Goal: Register for event/course

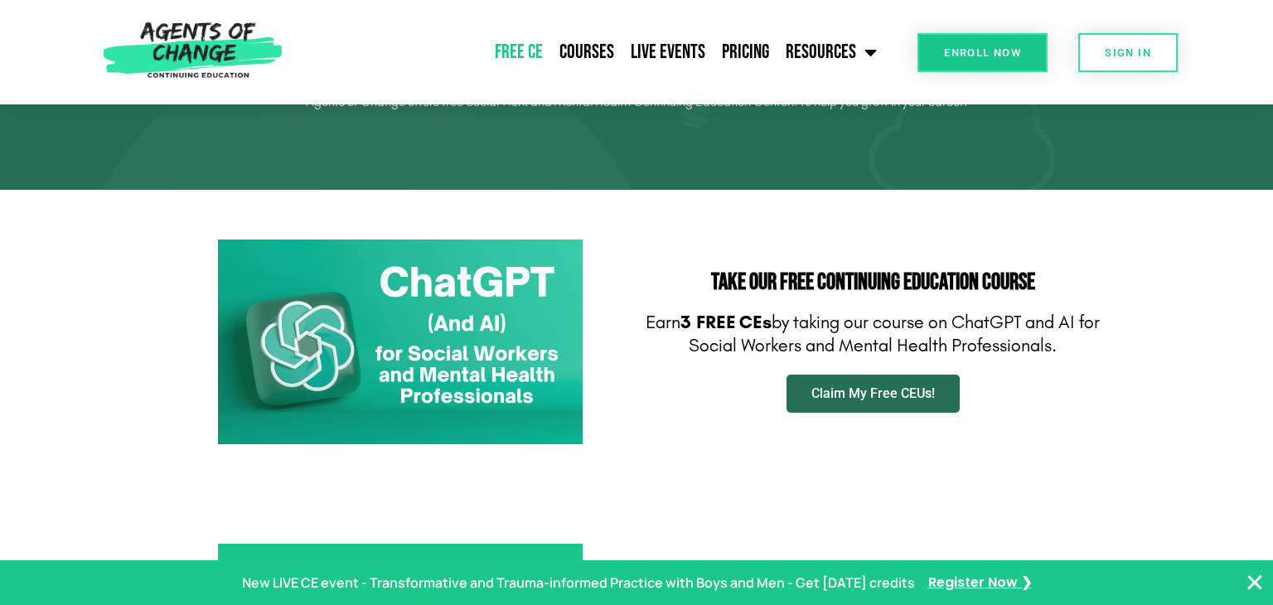
click at [864, 390] on span "Claim My Free CEUs!" at bounding box center [872, 393] width 123 height 13
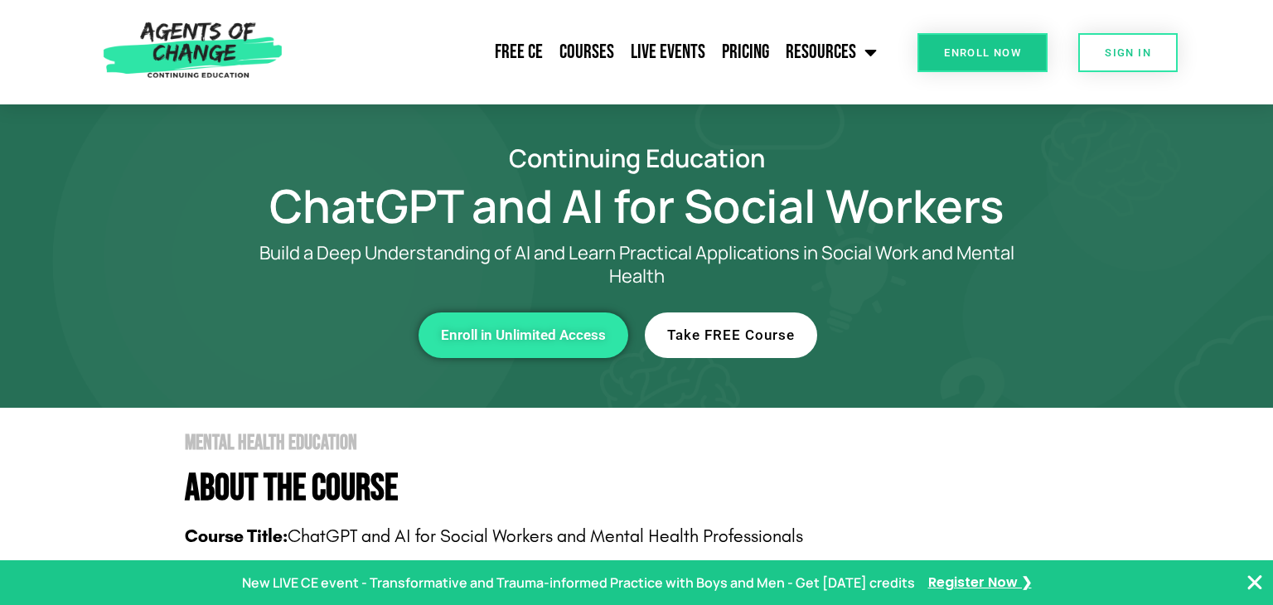
click at [737, 335] on span "Take FREE Course" at bounding box center [731, 335] width 128 height 14
